Goal: Information Seeking & Learning: Understand process/instructions

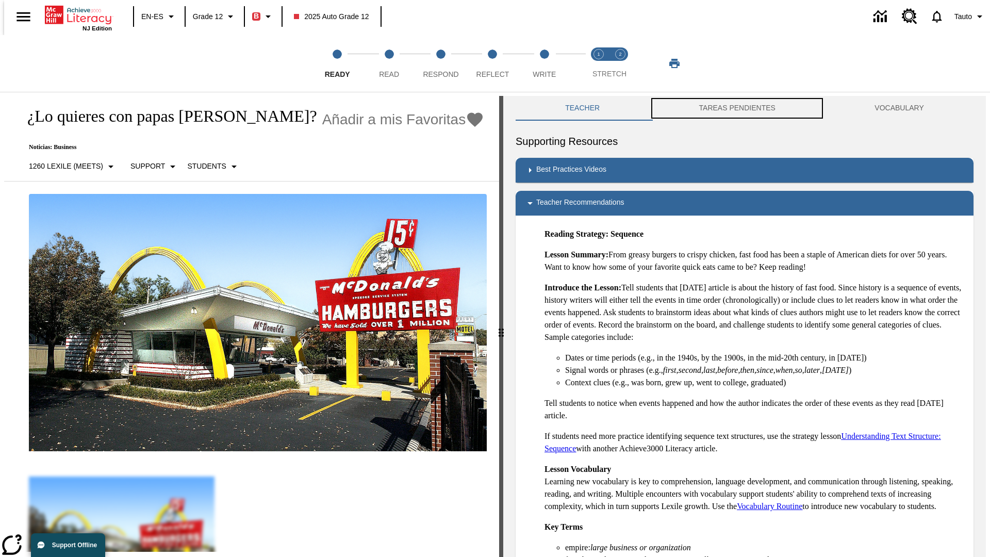
click at [737, 108] on button "TAREAS PENDIENTES" at bounding box center [737, 108] width 176 height 25
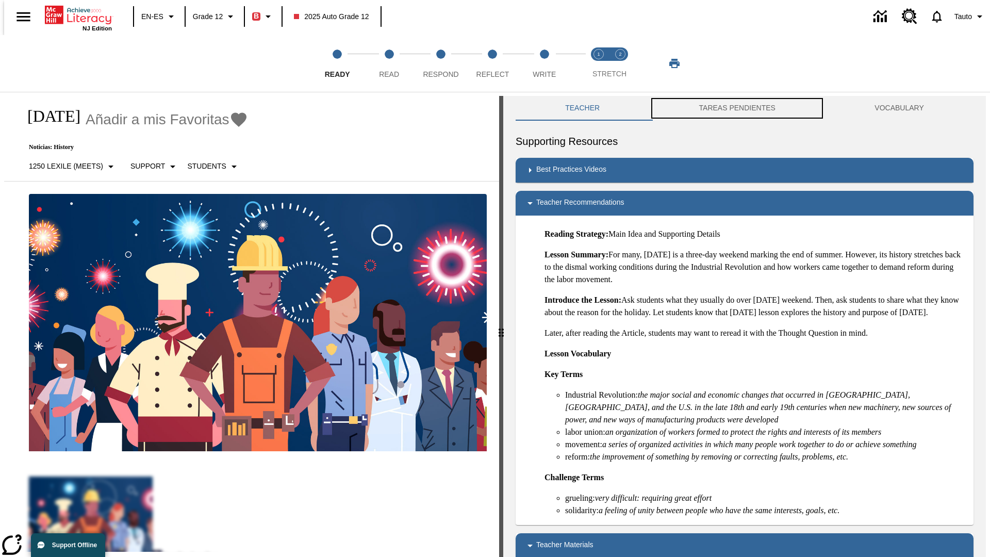
click at [737, 108] on button "TAREAS PENDIENTES" at bounding box center [737, 108] width 176 height 25
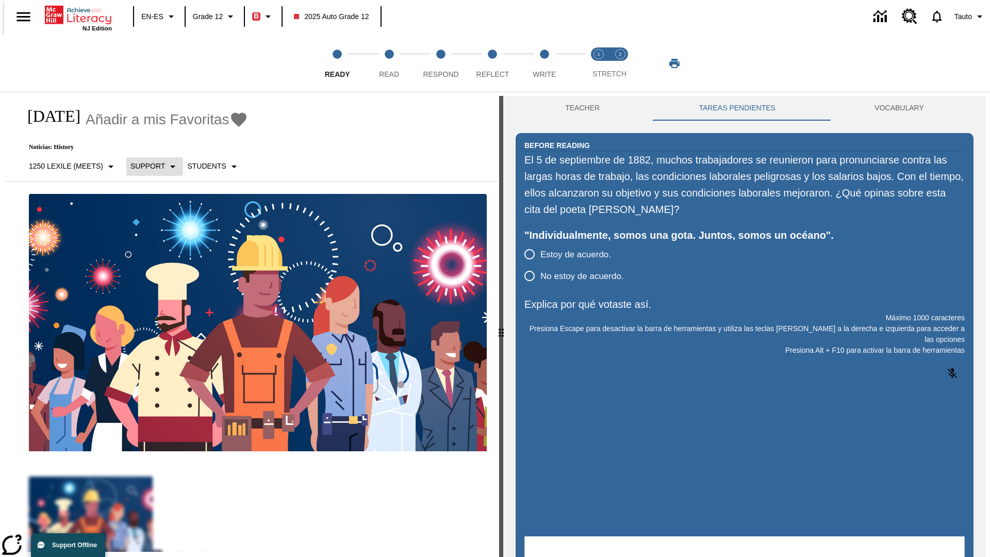
click at [149, 166] on p "Support" at bounding box center [147, 166] width 35 height 11
click at [160, 226] on p "Support" at bounding box center [160, 226] width 61 height 11
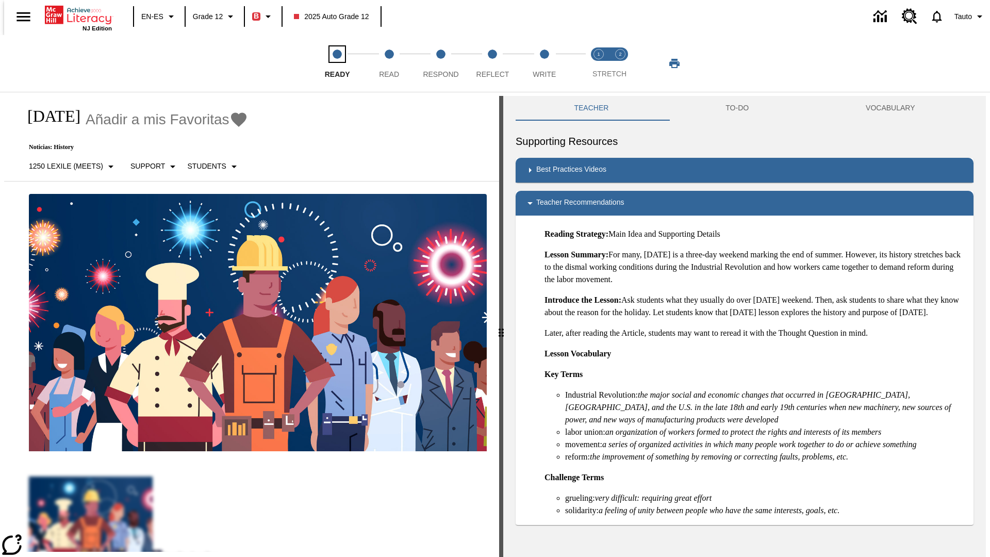
click at [337, 63] on span "Ready" at bounding box center [337, 70] width 25 height 19
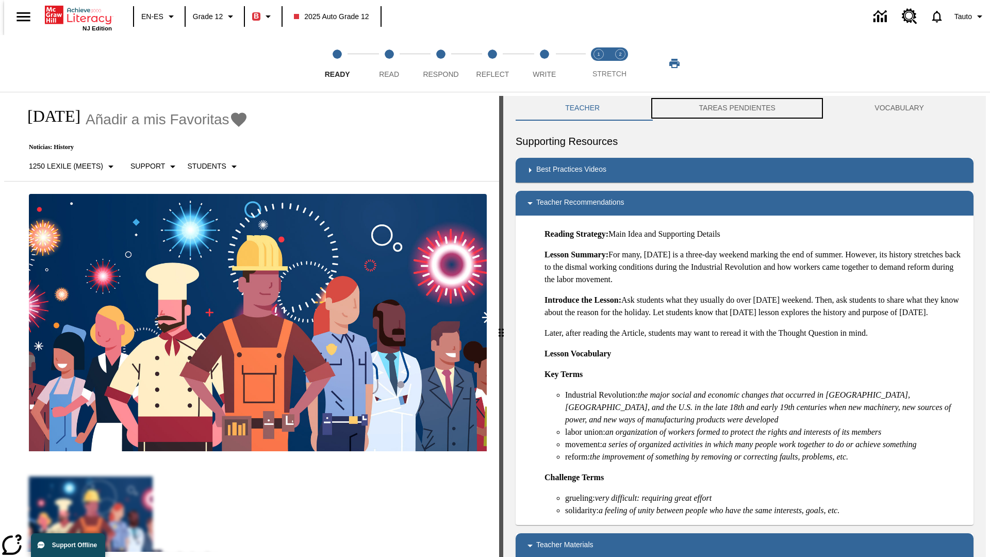
click at [737, 108] on button "TAREAS PENDIENTES" at bounding box center [737, 108] width 176 height 25
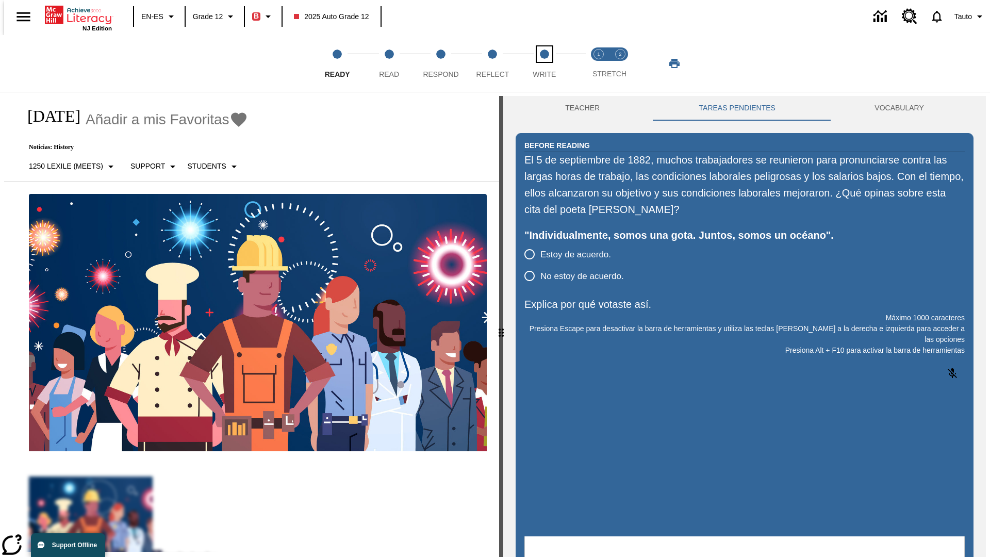
click at [544, 63] on span "Write" at bounding box center [544, 70] width 23 height 19
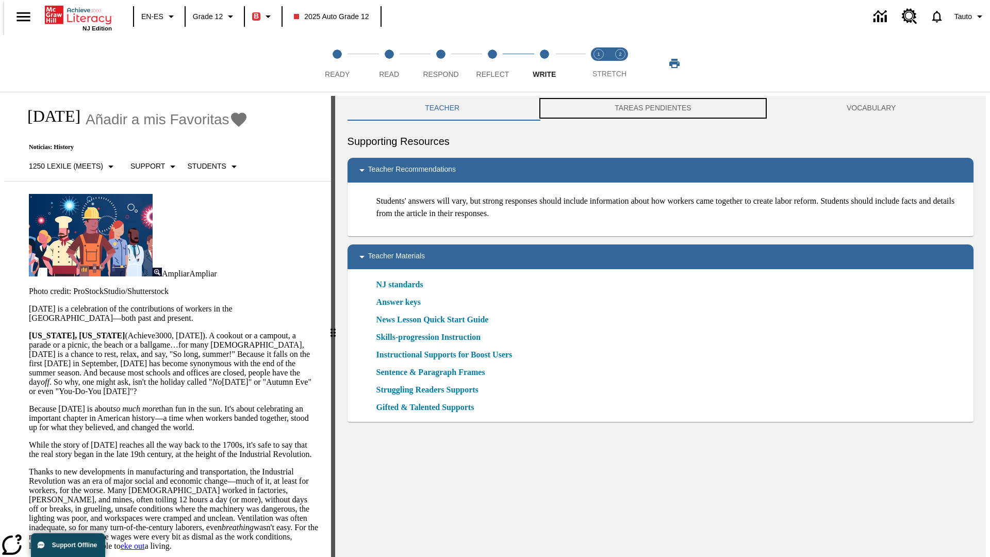
scroll to position [1, 0]
